Goal: Task Accomplishment & Management: Use online tool/utility

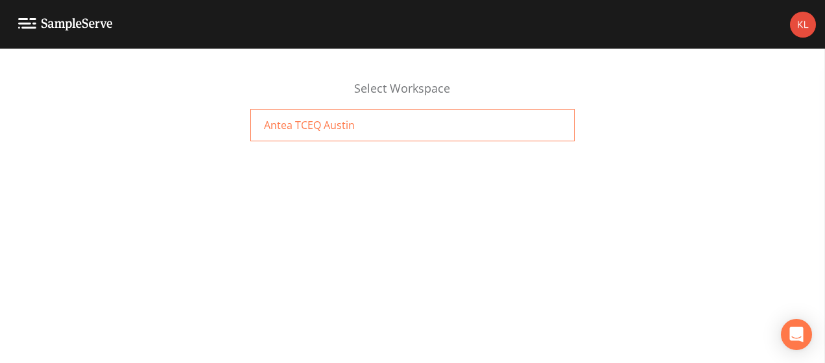
click at [370, 132] on div "Antea TCEQ Austin" at bounding box center [412, 125] width 324 height 32
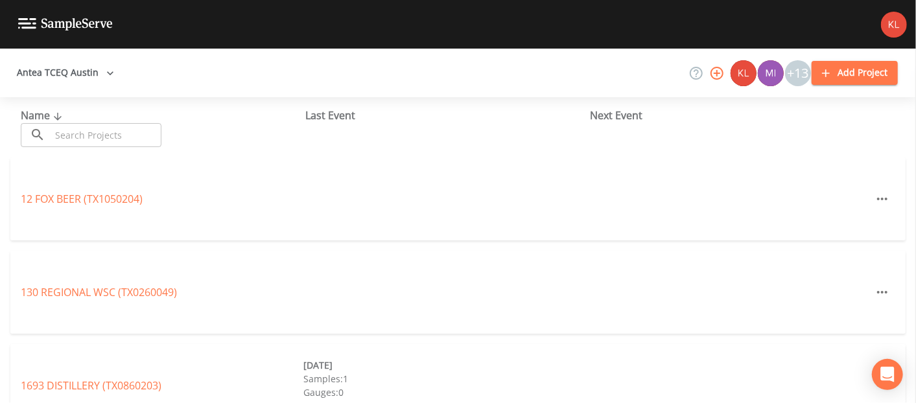
click at [58, 143] on input "text" at bounding box center [106, 135] width 111 height 24
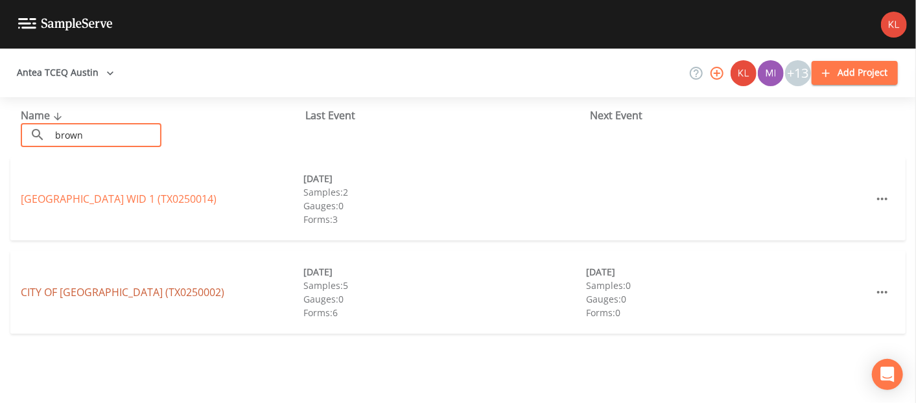
type input "brown"
click at [65, 294] on link "CITY OF [GEOGRAPHIC_DATA] (TX0250002)" at bounding box center [123, 292] width 204 height 14
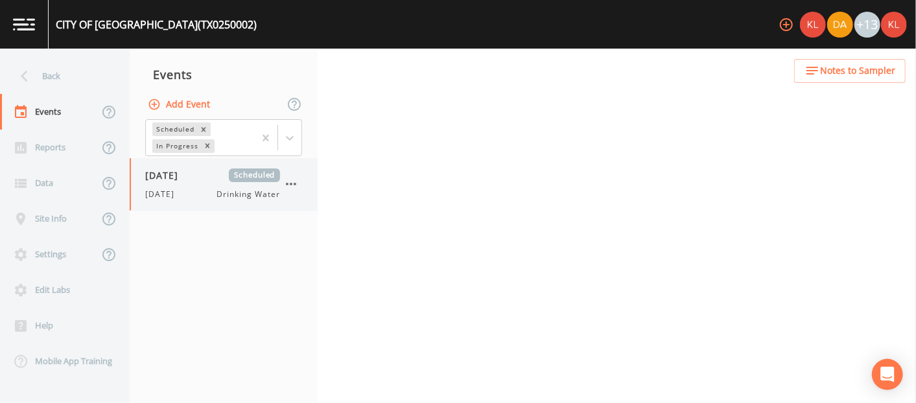
click at [213, 198] on div "[DATE] Drinking Water" at bounding box center [212, 195] width 135 height 12
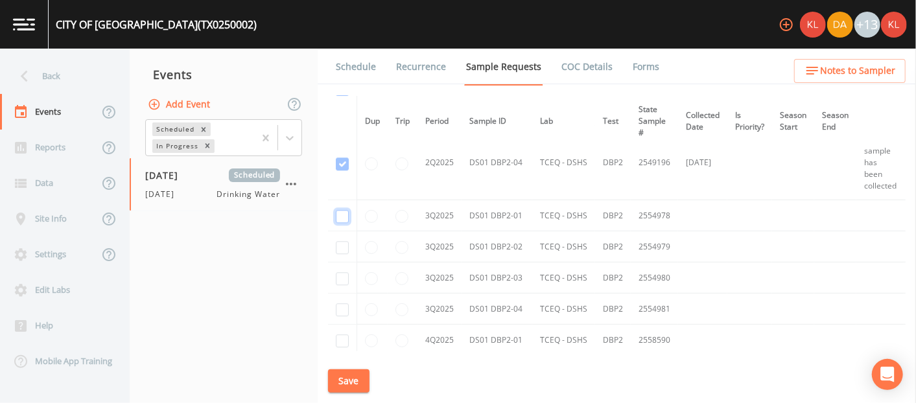
checkbox input "true"
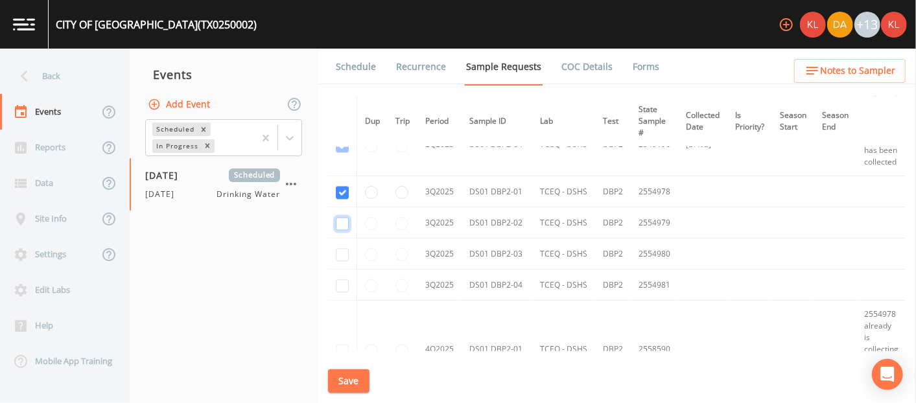
checkbox input "true"
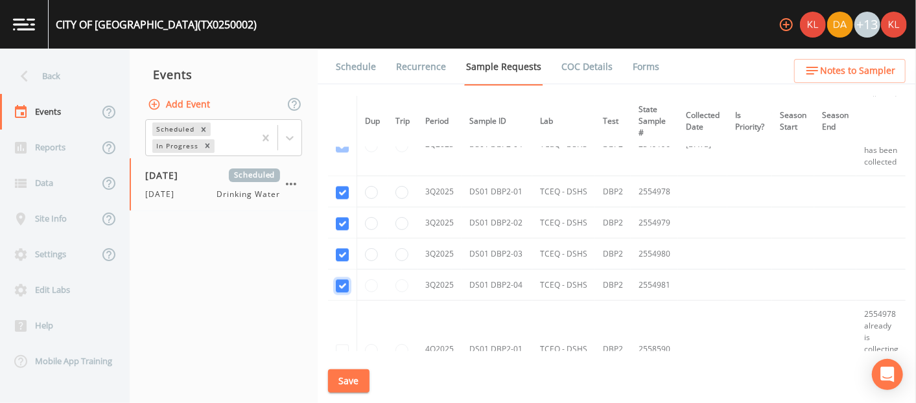
checkbox input "true"
click at [350, 383] on button "Save" at bounding box center [349, 382] width 42 height 24
click at [11, 24] on link at bounding box center [24, 24] width 49 height 49
